Goal: Information Seeking & Learning: Check status

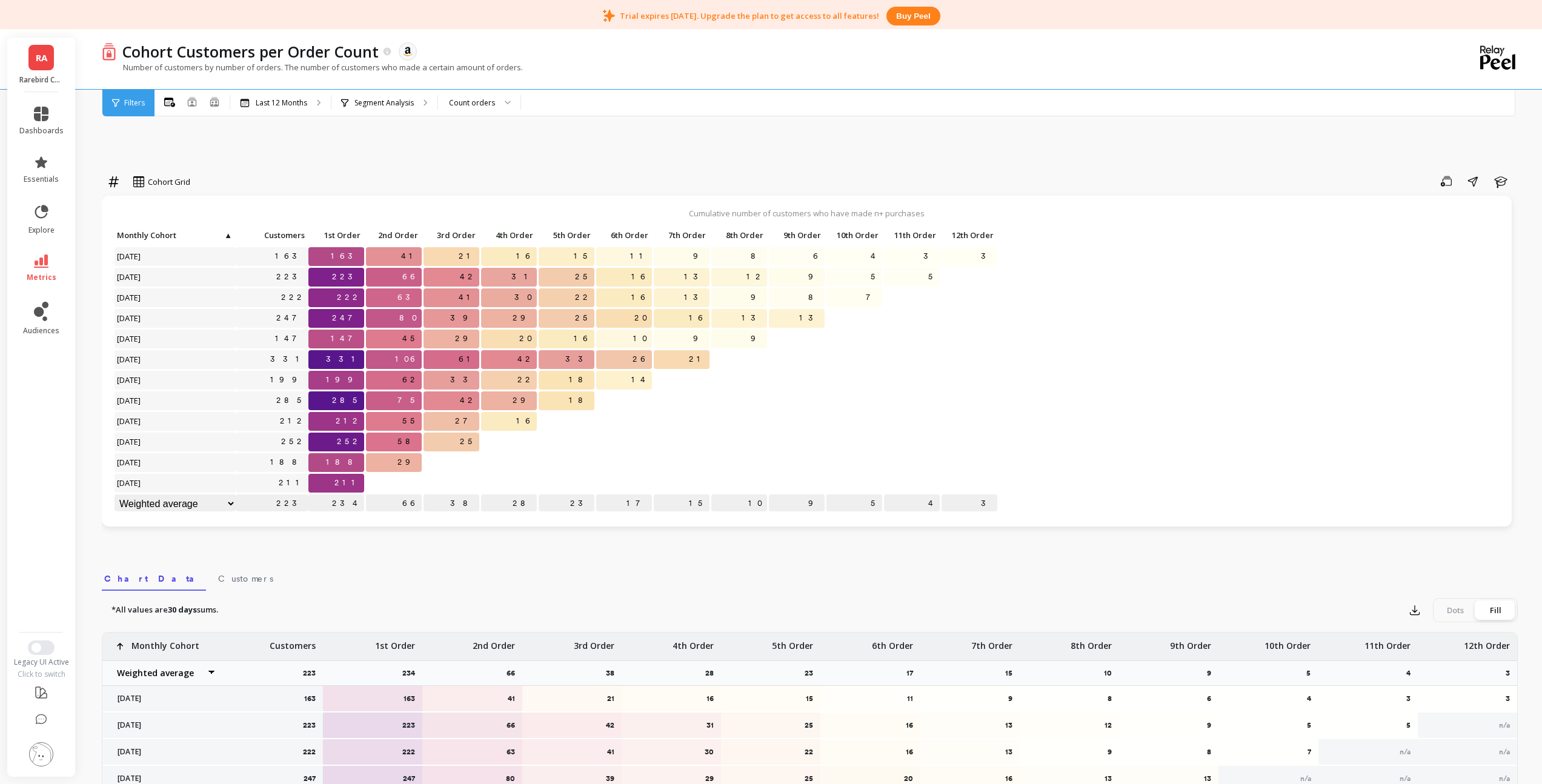
click at [40, 62] on span "RA" at bounding box center [41, 57] width 12 height 14
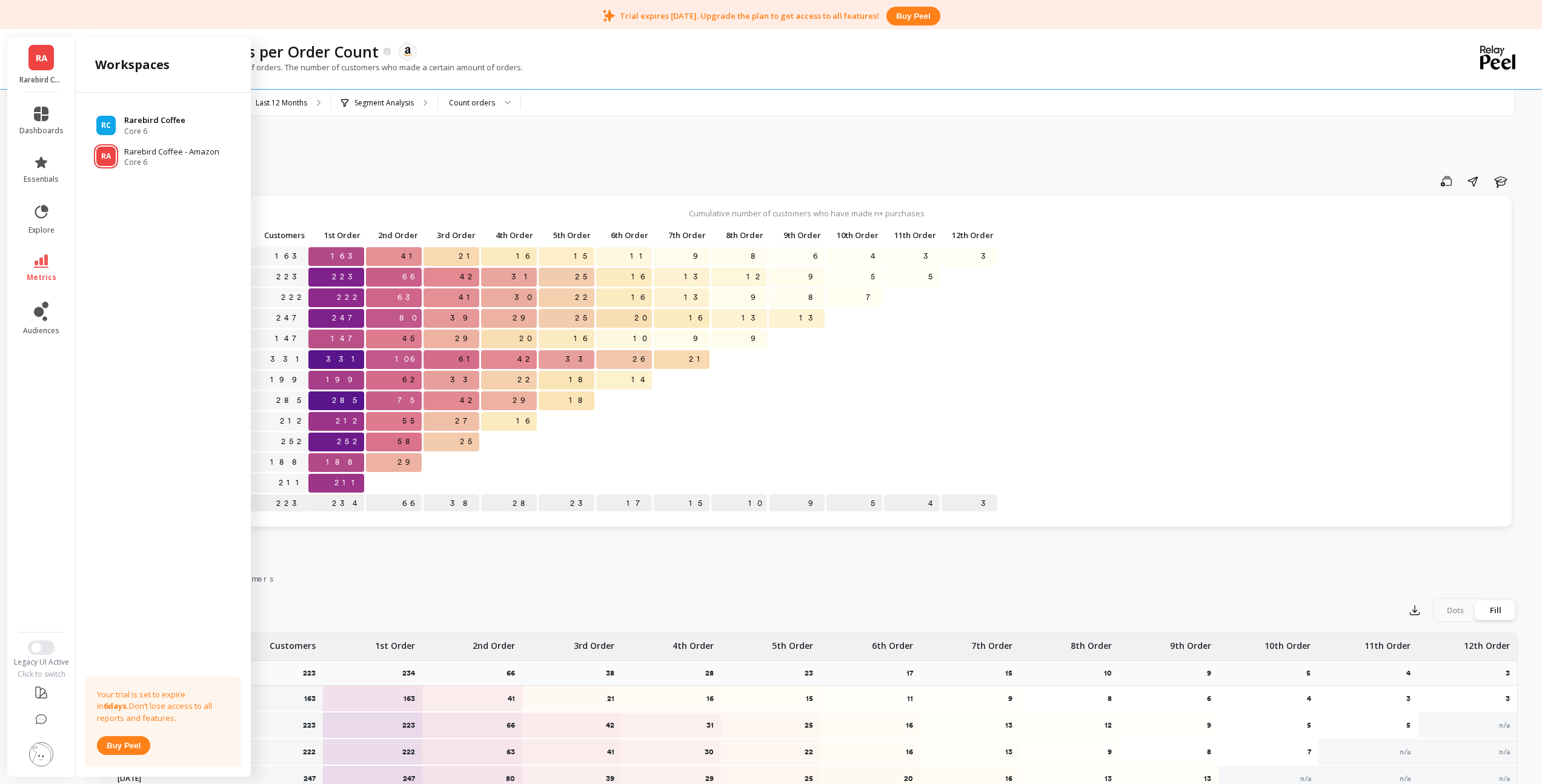
click at [120, 119] on div "RC Rarebird Coffee Core 6" at bounding box center [163, 125] width 156 height 22
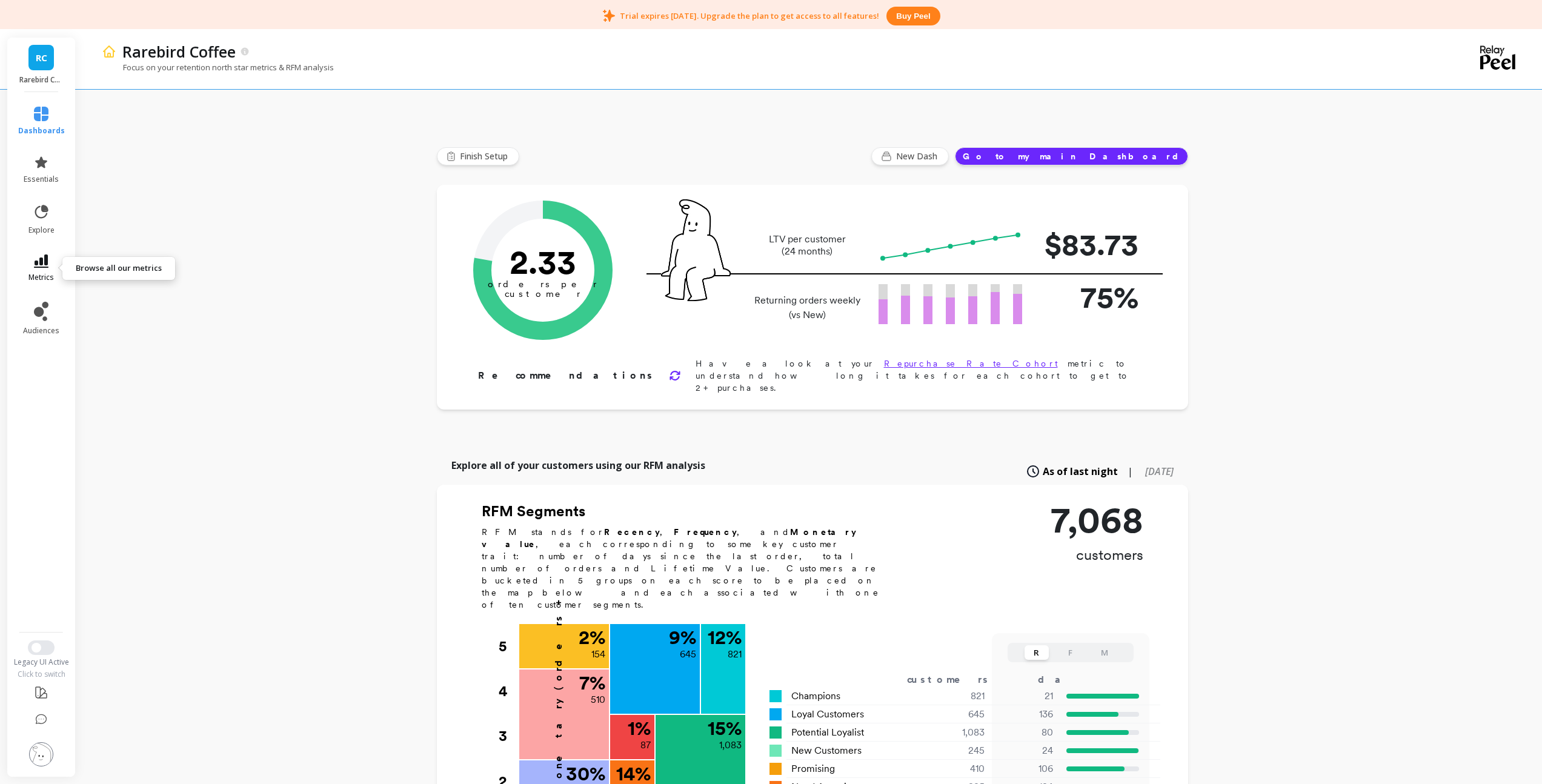
click at [46, 273] on span "metrics" at bounding box center [41, 278] width 25 height 10
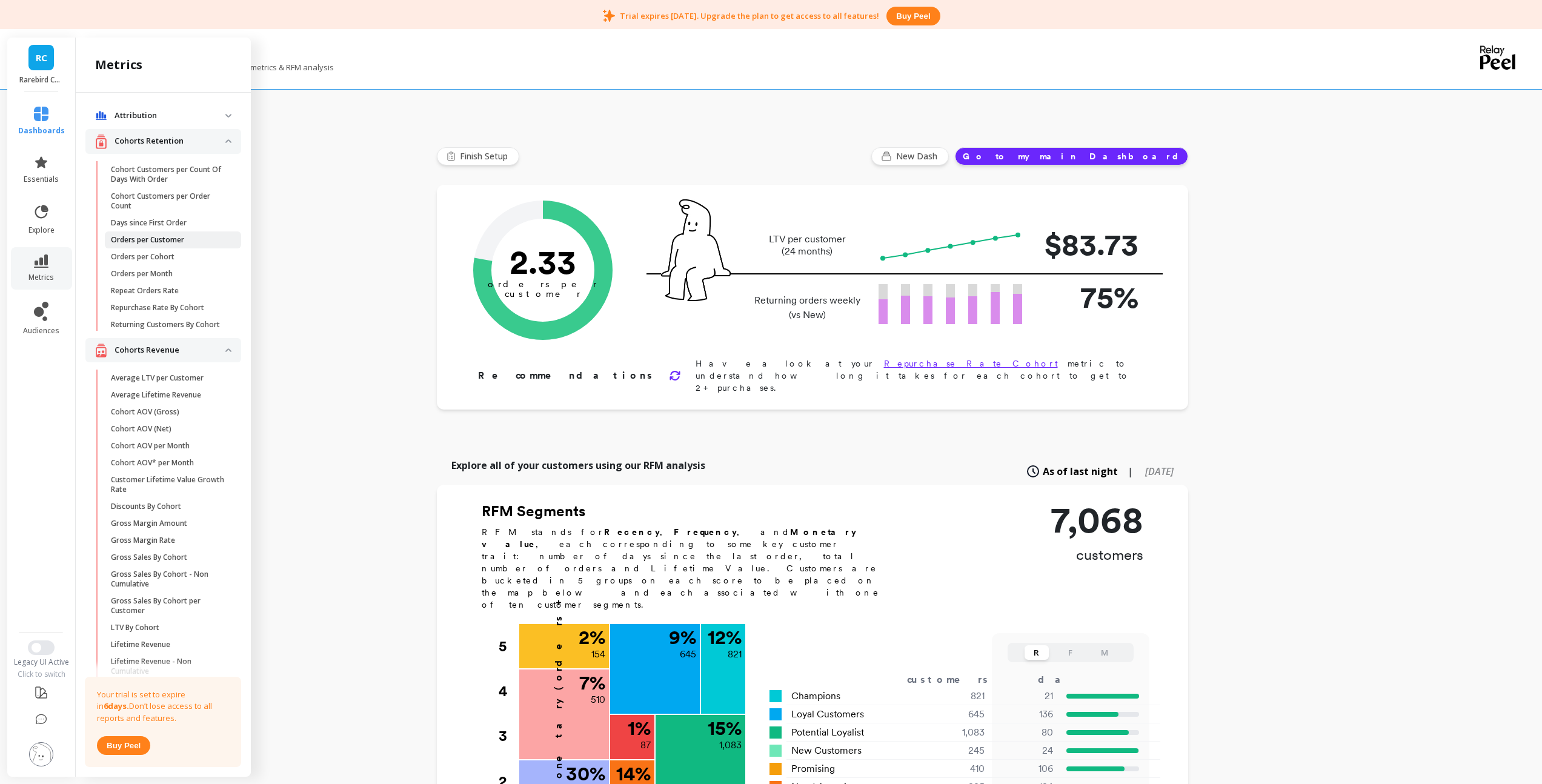
click at [166, 241] on p "Orders per Customer" at bounding box center [147, 240] width 73 height 10
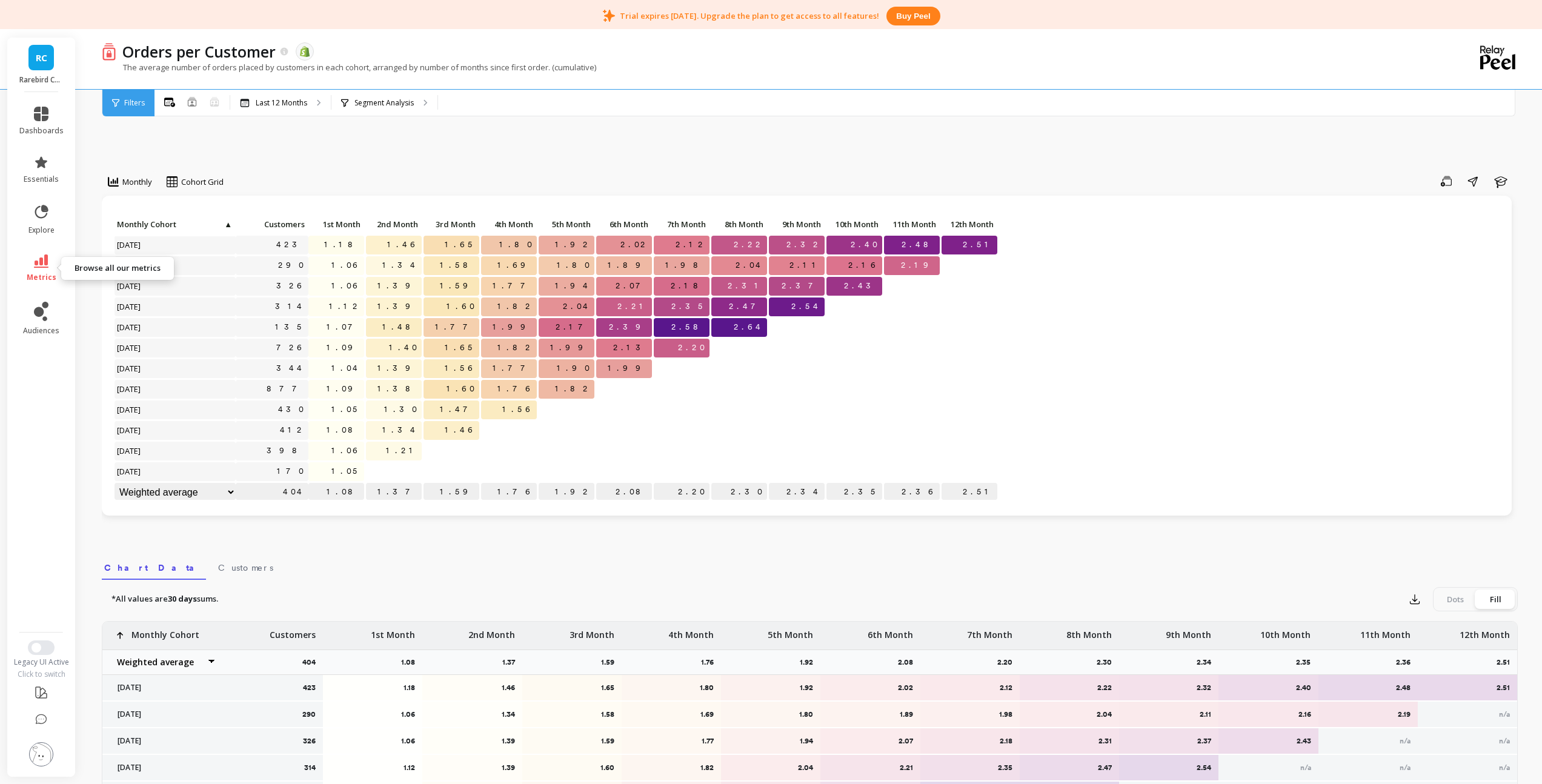
click at [50, 263] on link "metrics" at bounding box center [41, 268] width 45 height 28
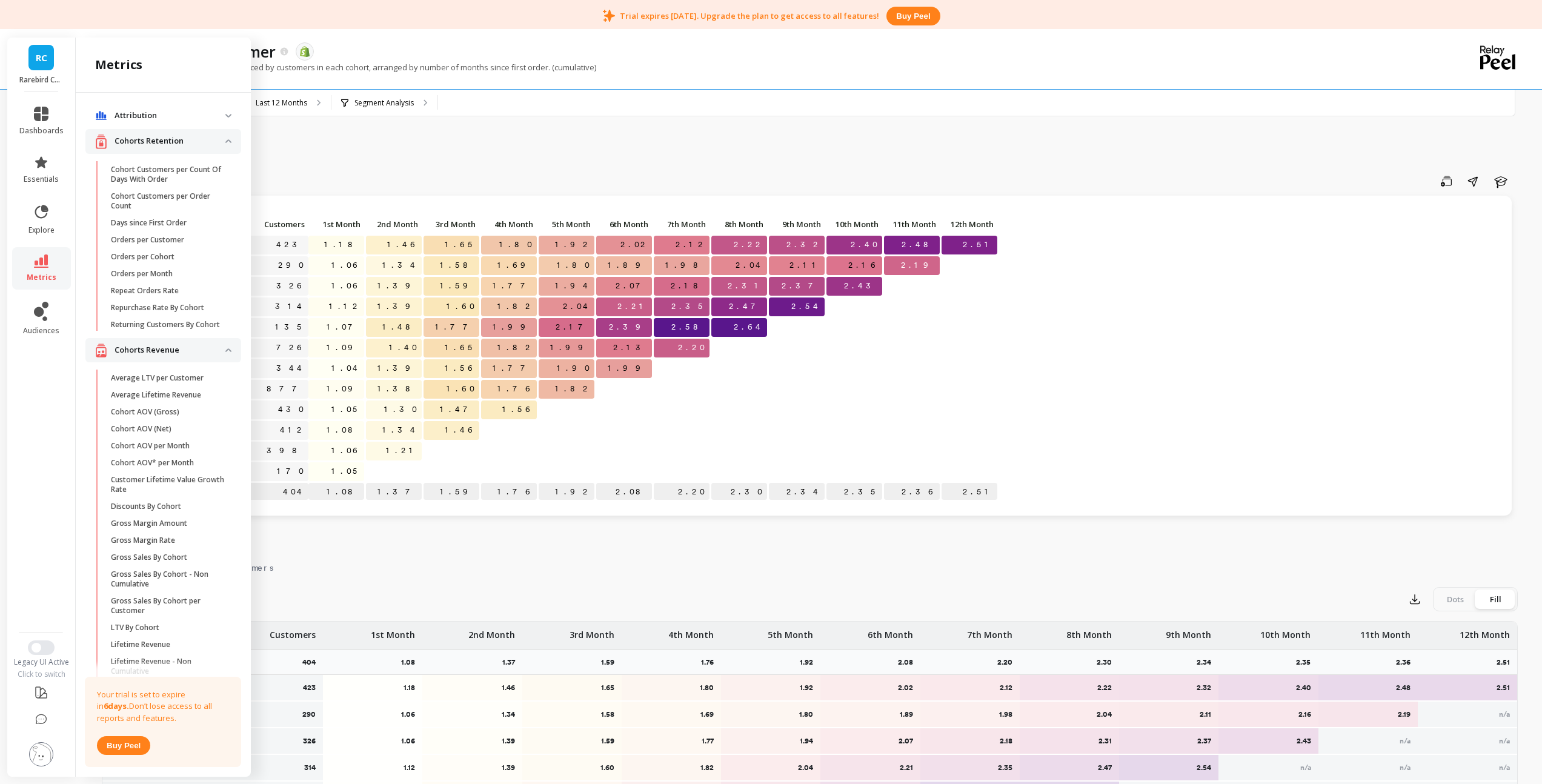
click at [226, 352] on img at bounding box center [228, 350] width 6 height 3
click at [226, 140] on img at bounding box center [228, 141] width 6 height 3
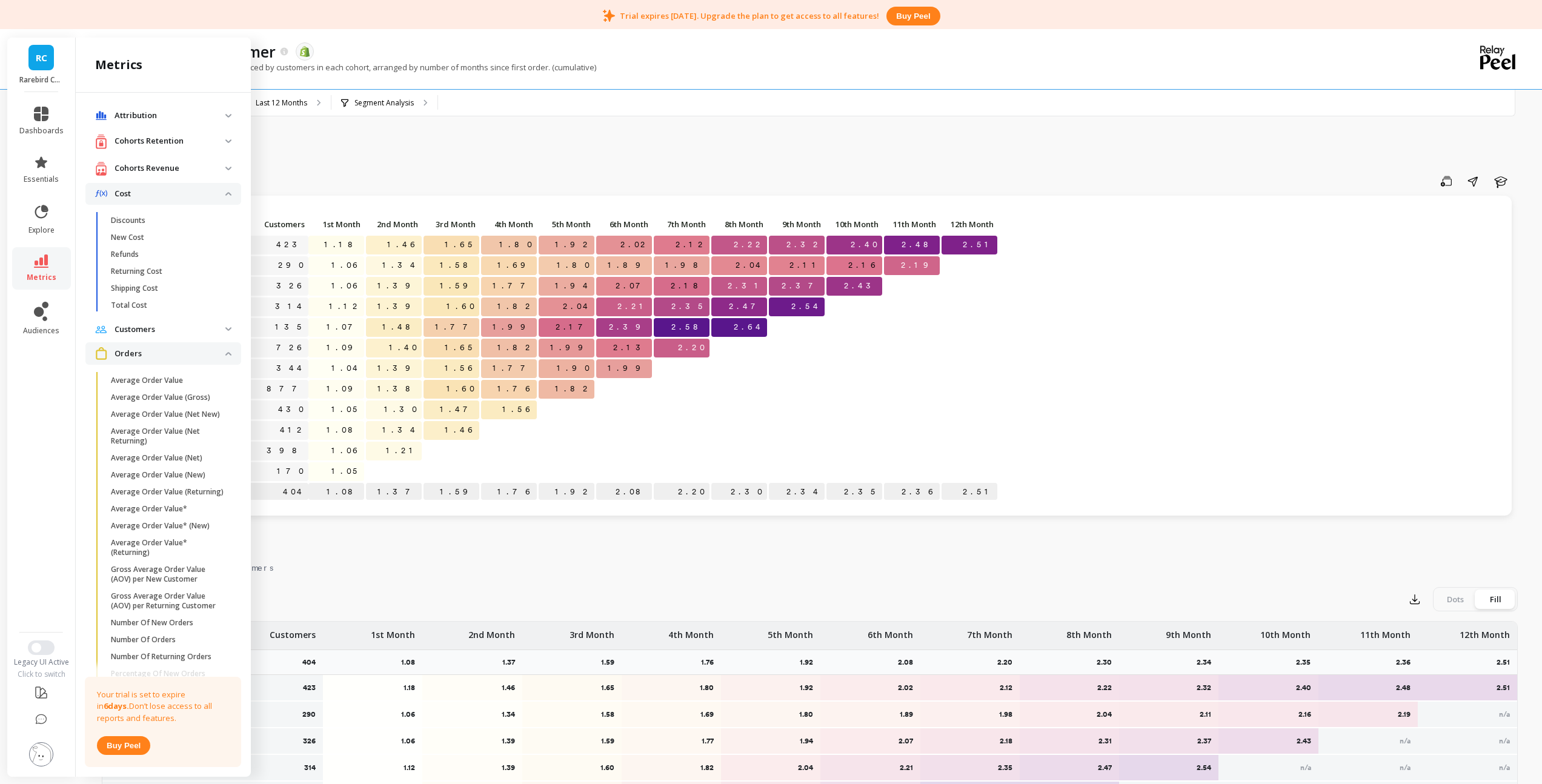
click at [220, 196] on span "Cost" at bounding box center [163, 193] width 156 height 22
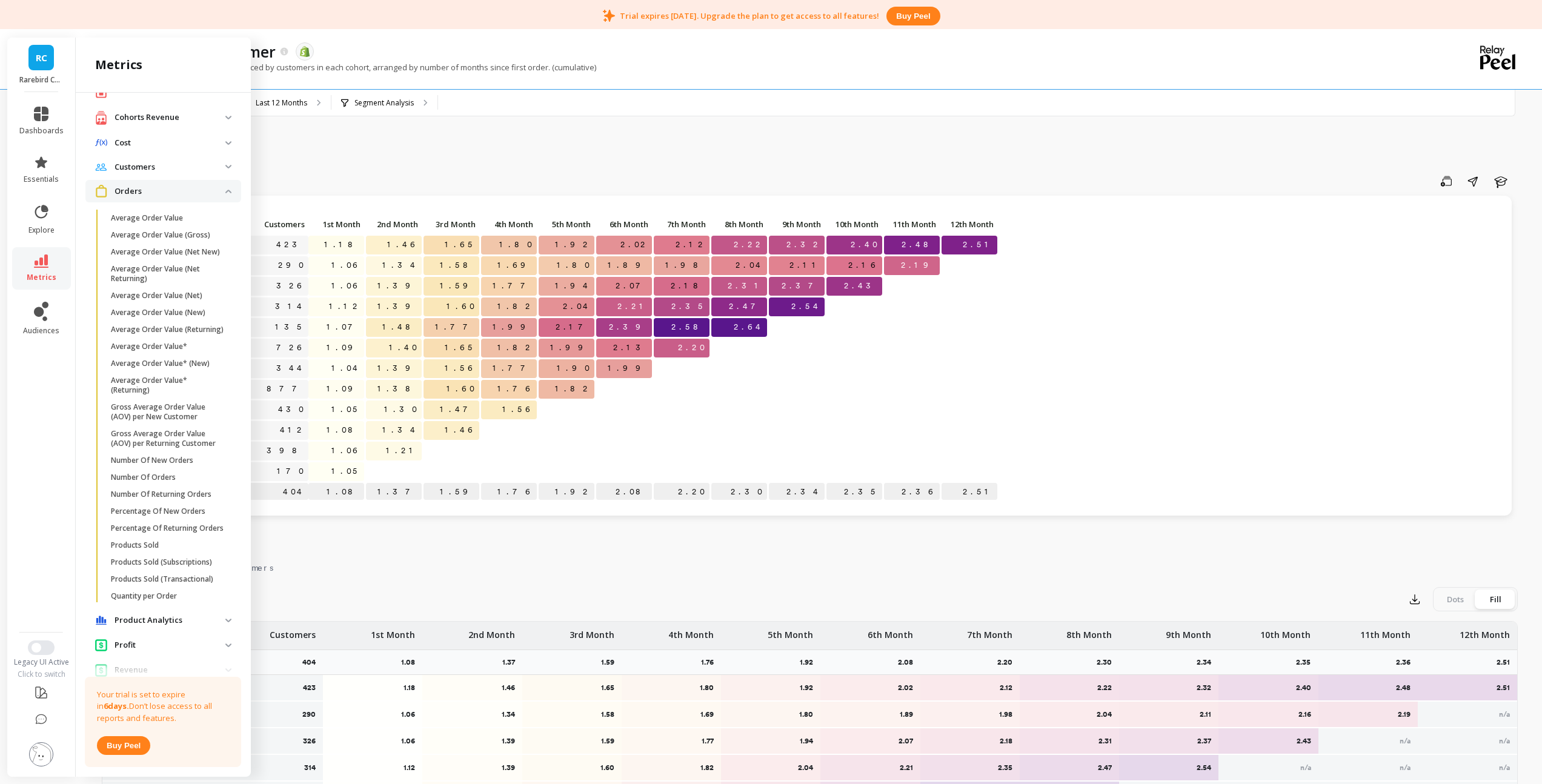
scroll to position [214, 0]
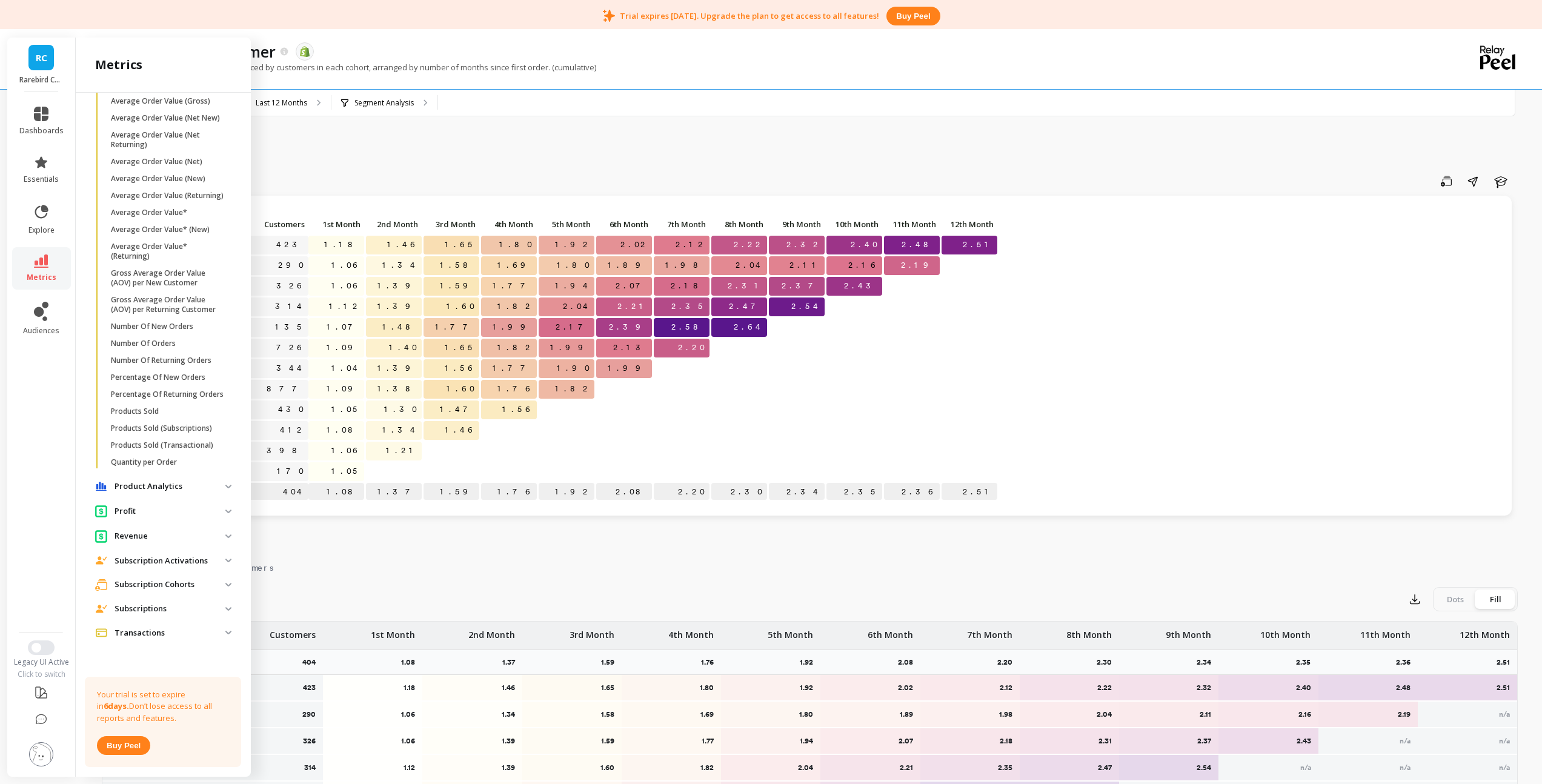
click at [148, 608] on p "Subscriptions" at bounding box center [170, 608] width 111 height 12
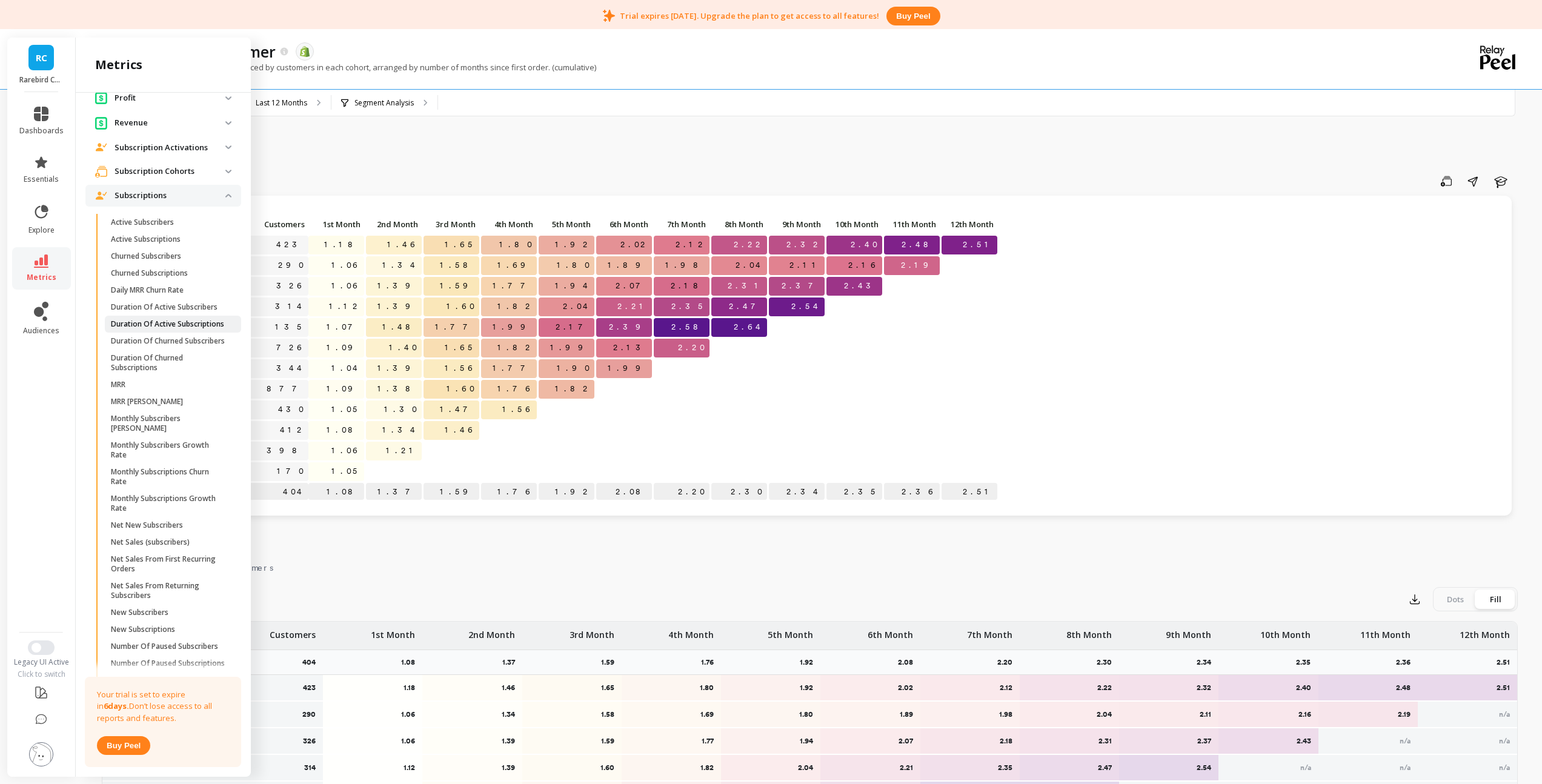
scroll to position [552, 0]
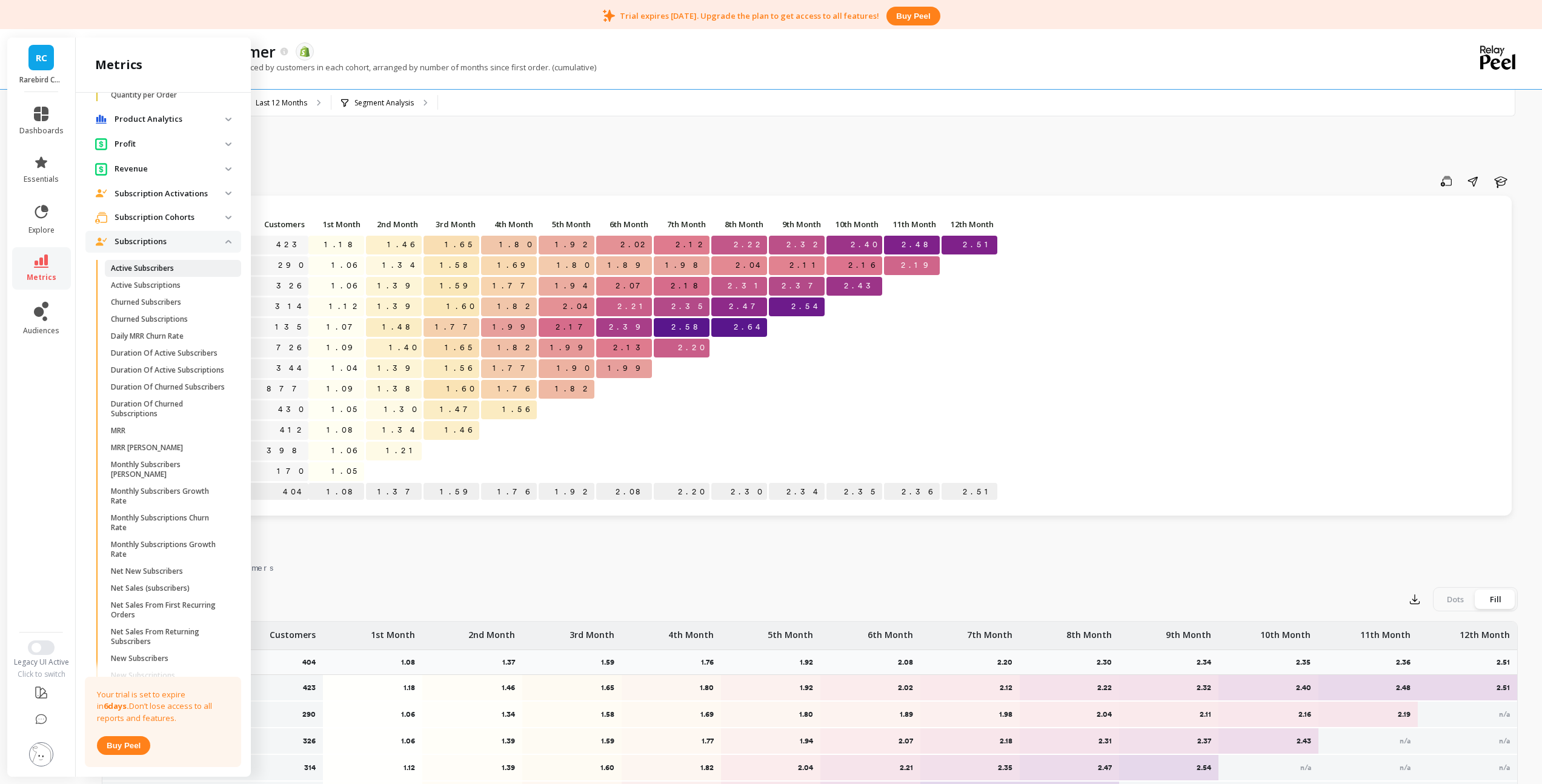
click at [152, 277] on link "Active Subscribers" at bounding box center [173, 268] width 136 height 17
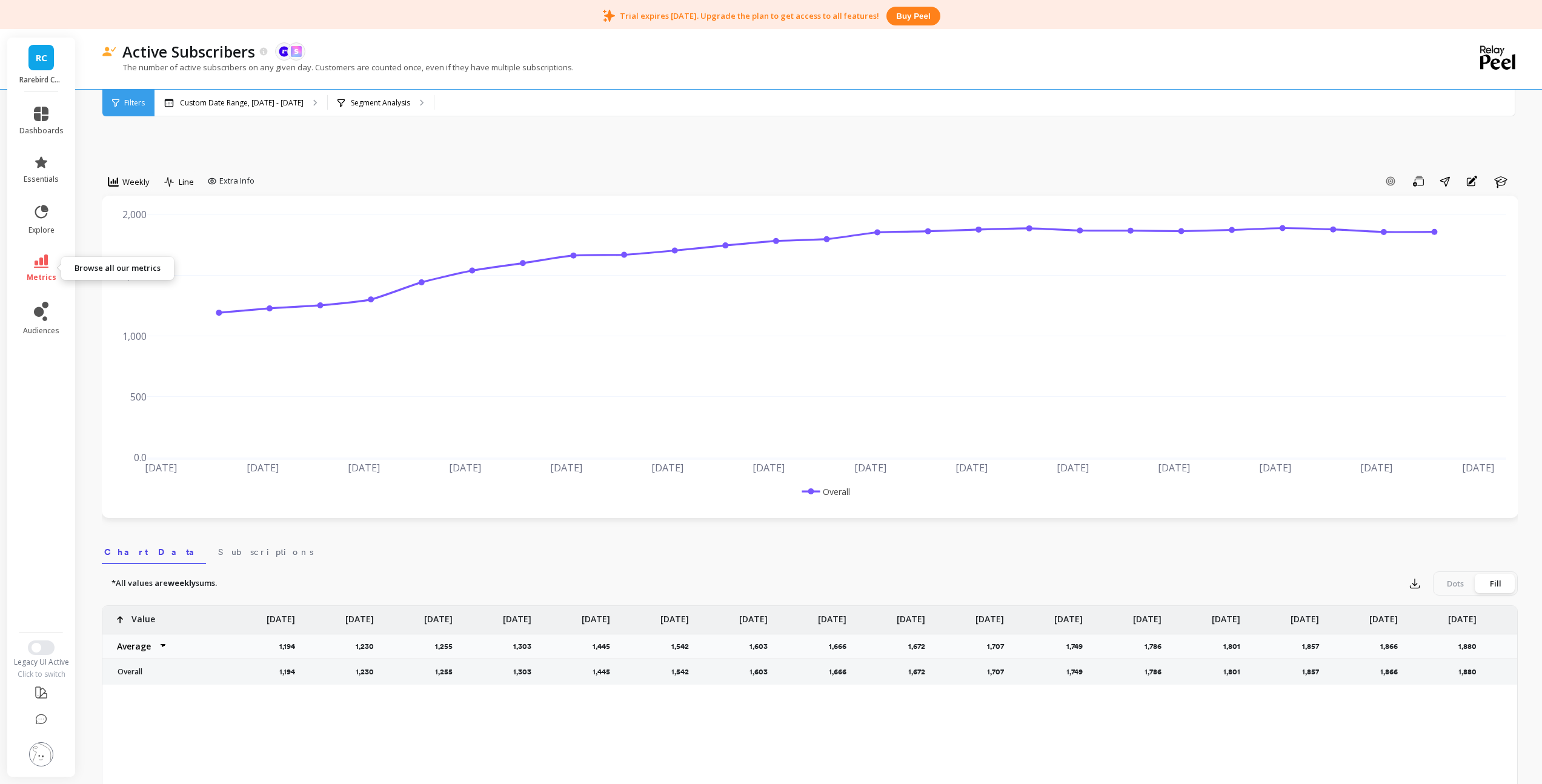
click at [46, 262] on icon at bounding box center [40, 261] width 14 height 13
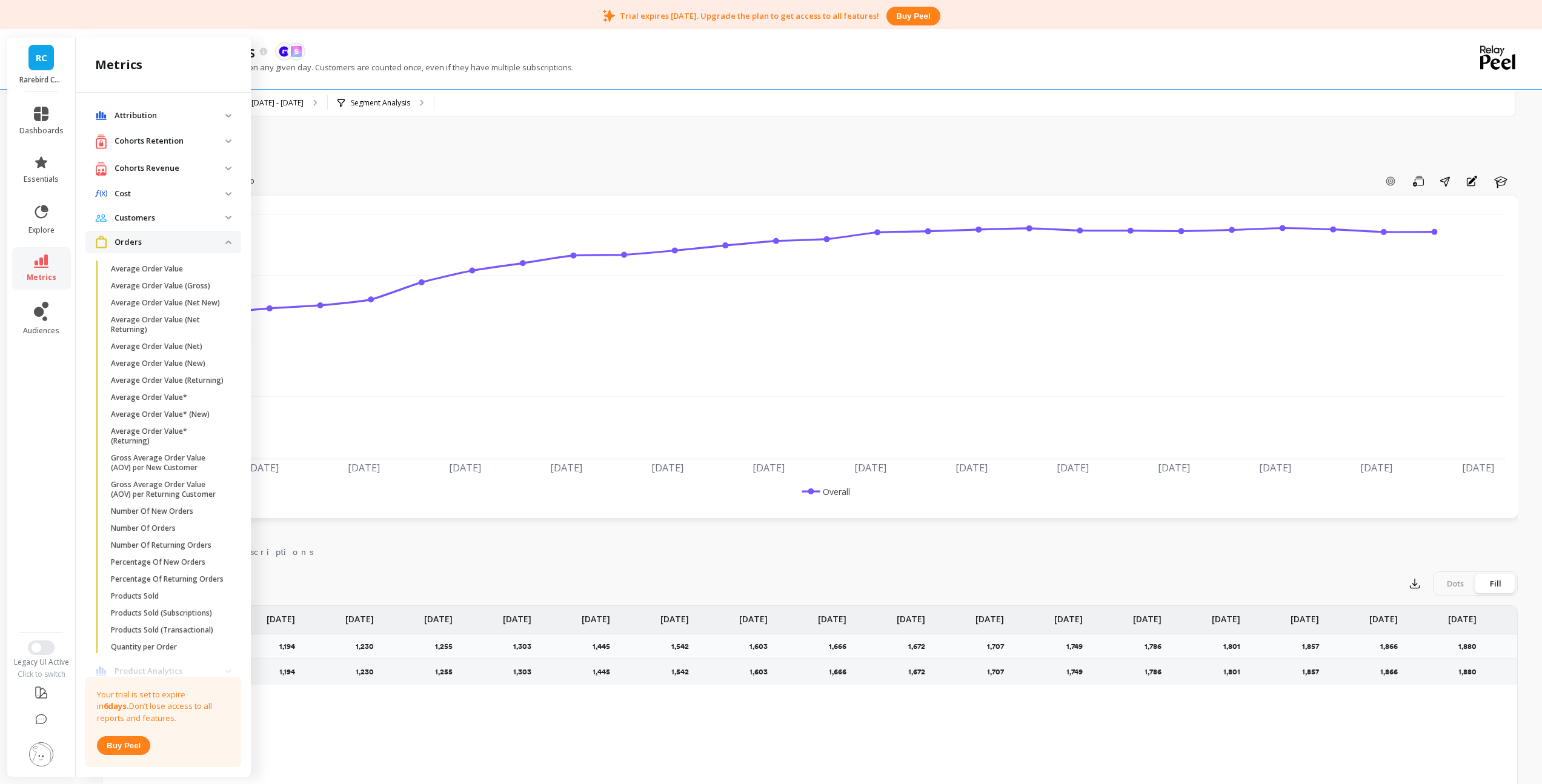
scroll to position [552, 0]
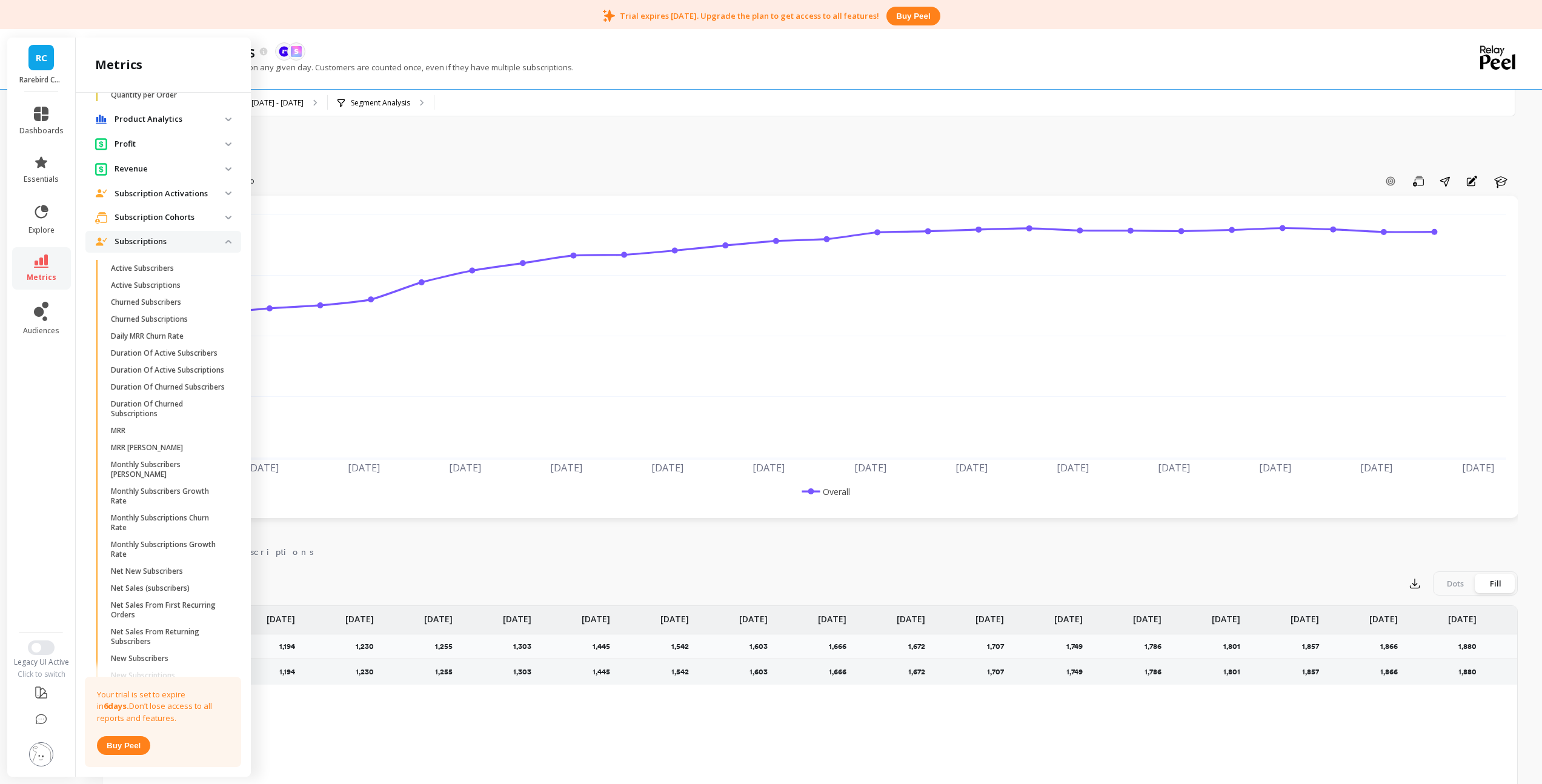
click at [146, 228] on cohorts "Subscription Cohorts" at bounding box center [163, 218] width 156 height 22
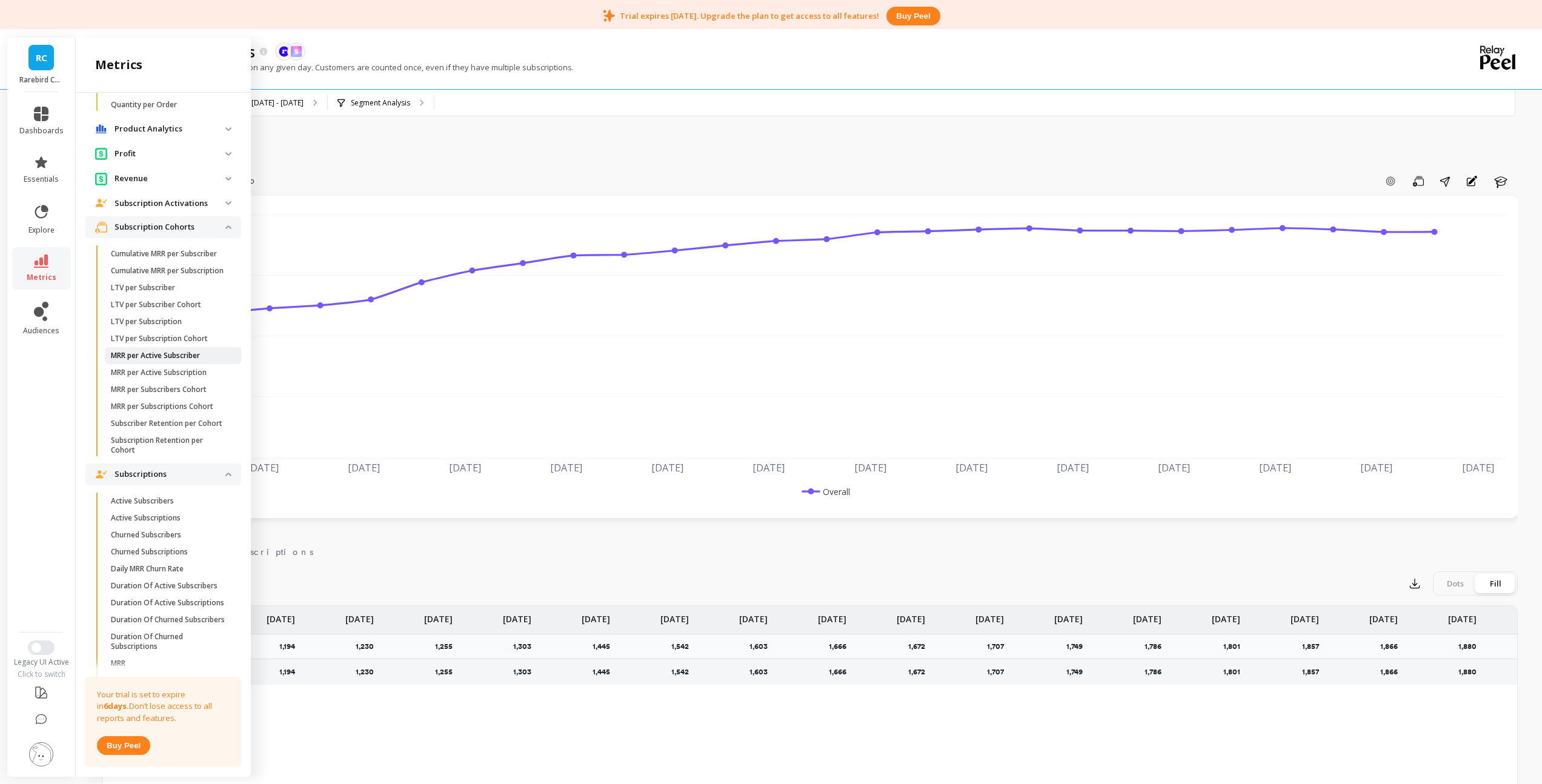
scroll to position [553, 0]
click at [167, 417] on p "Subscriber Retention per Cohort" at bounding box center [167, 413] width 111 height 10
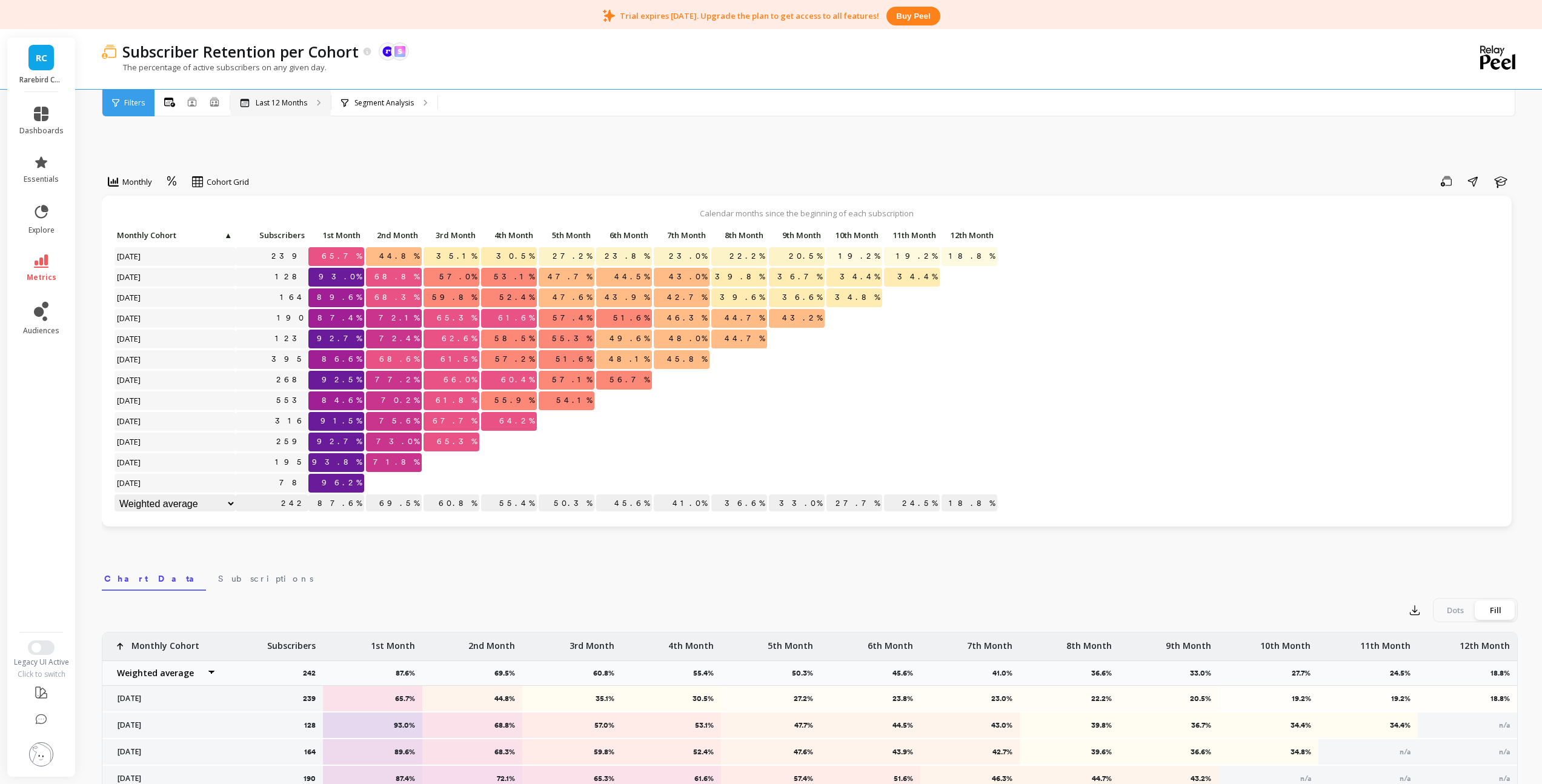
click at [272, 101] on p "Last 12 Months" at bounding box center [281, 103] width 51 height 10
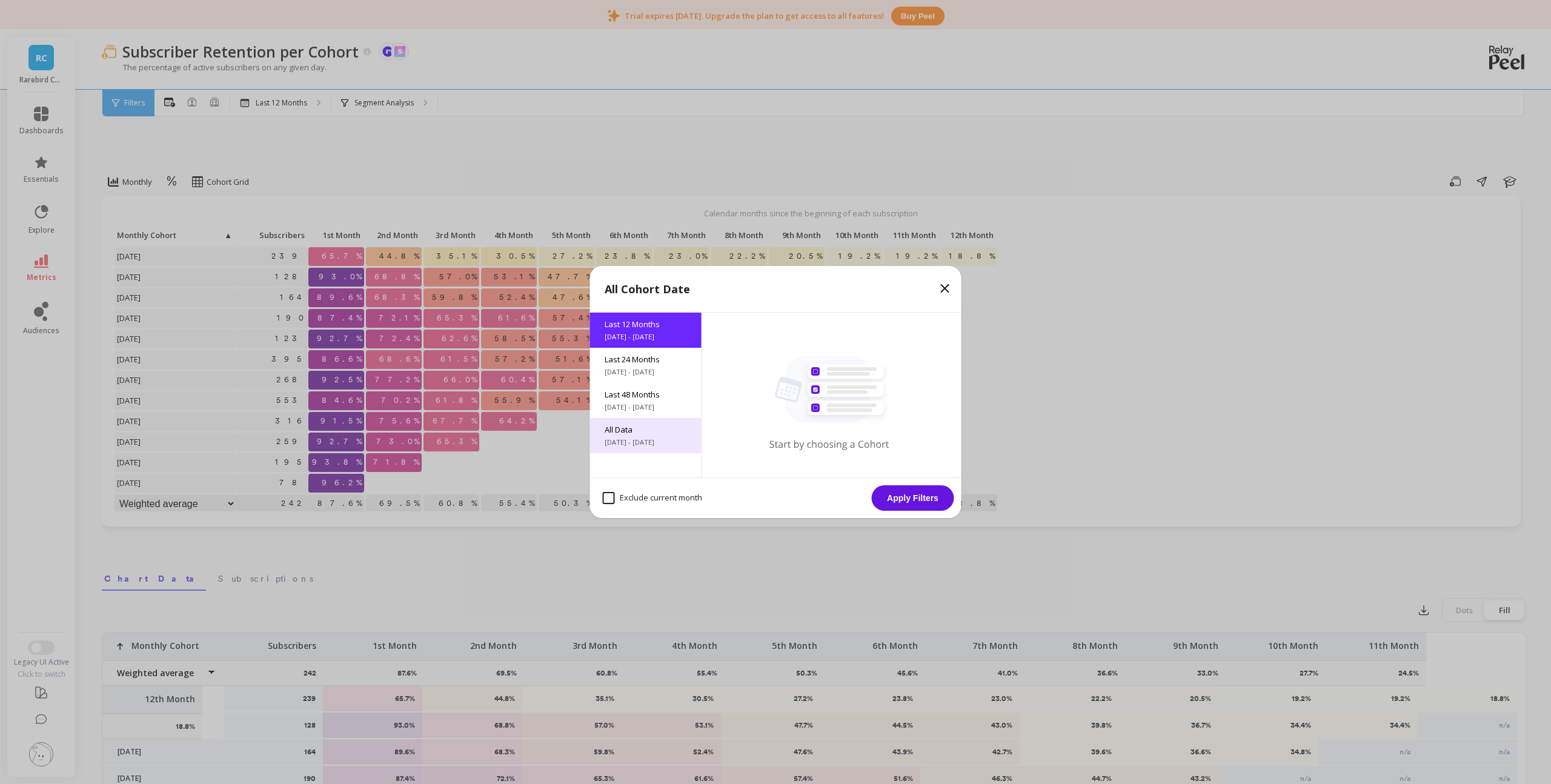
click at [639, 440] on span "6/1/2017 - 10/1/2025" at bounding box center [646, 442] width 82 height 10
click at [890, 500] on button "Apply Filters" at bounding box center [913, 498] width 82 height 25
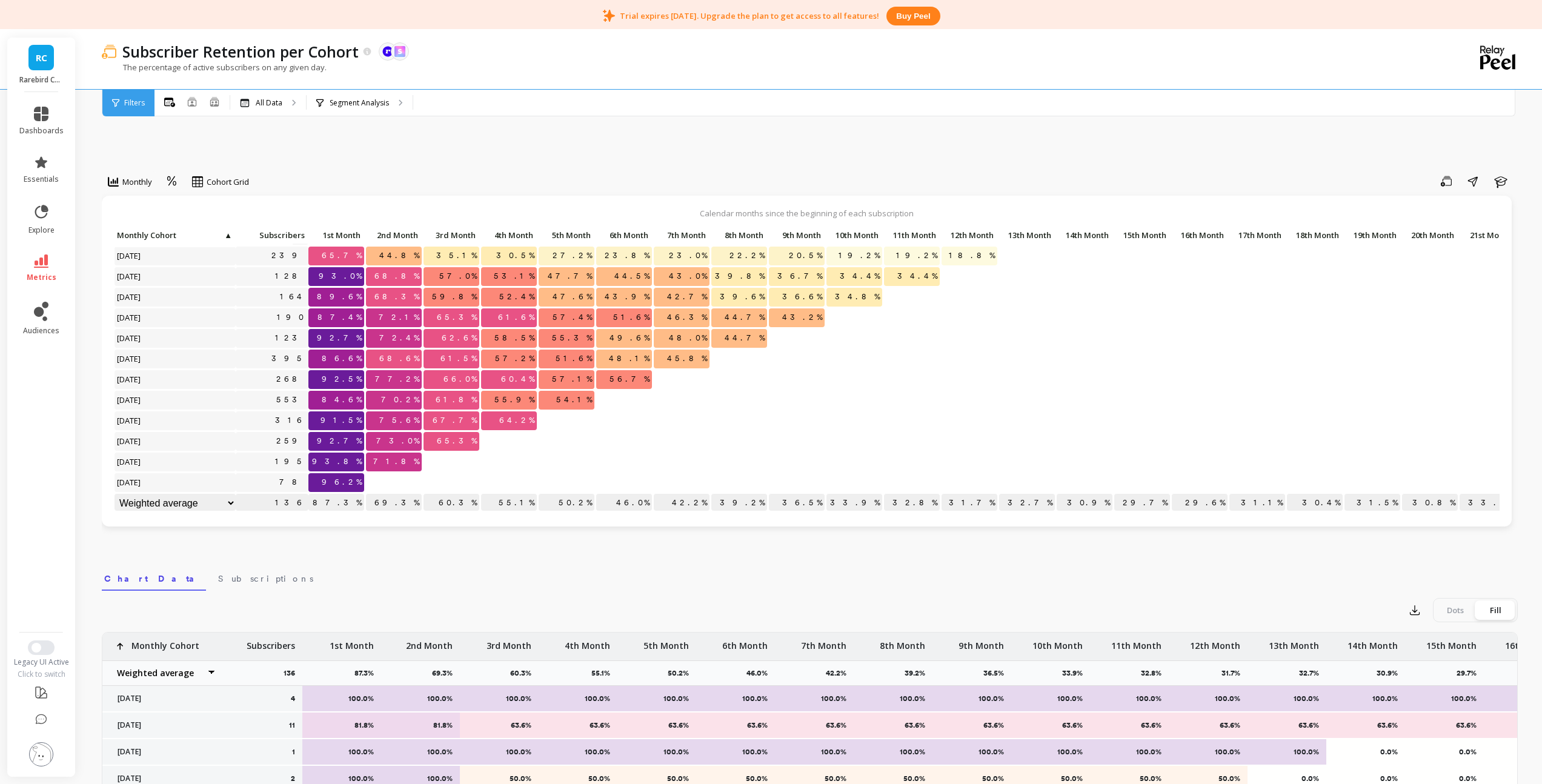
scroll to position [401, 0]
